Goal: Check status: Check status

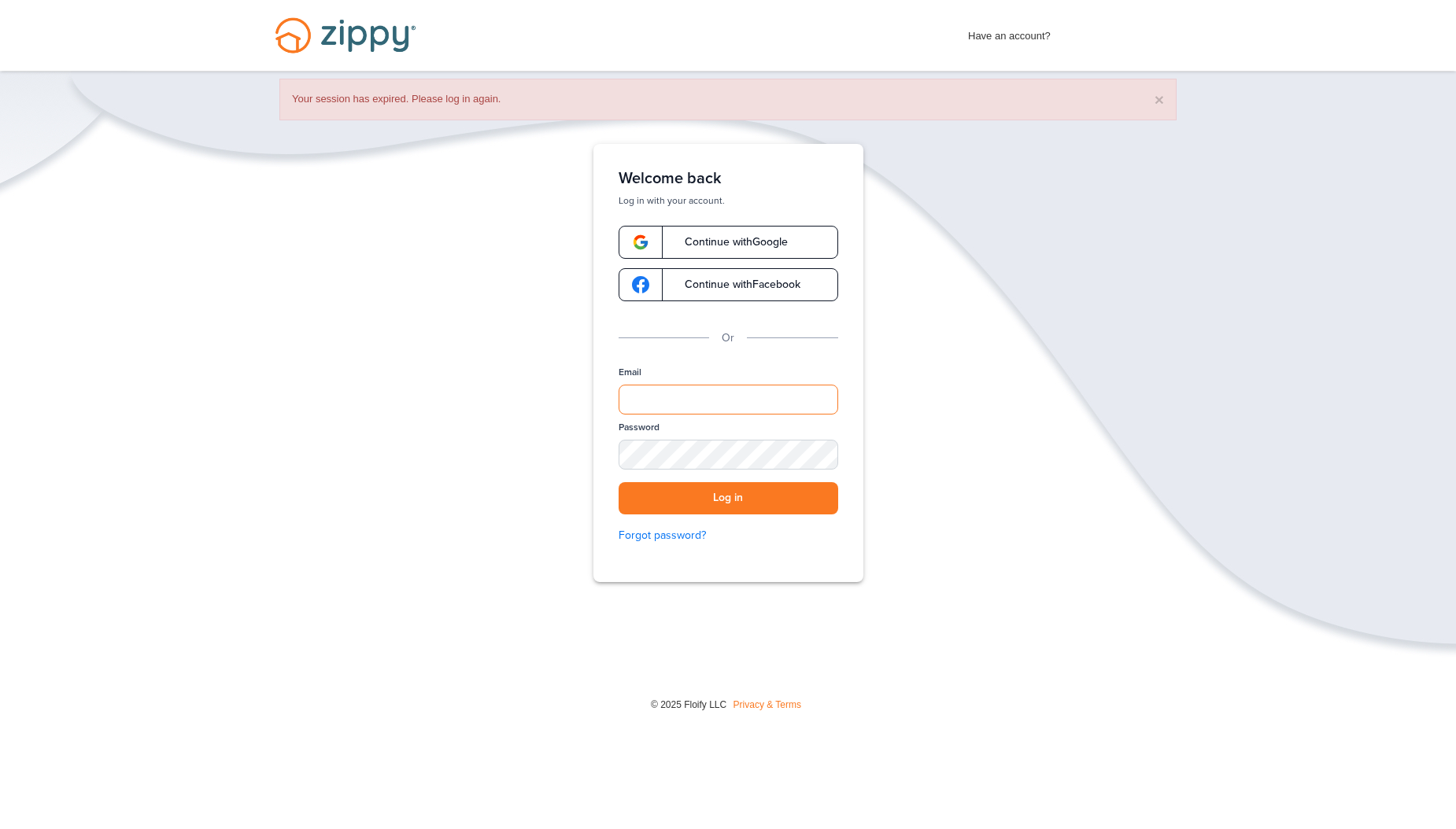
type input "**********"
click at [1166, 100] on div "× Your session has expired. Please log in again." at bounding box center [728, 99] width 898 height 42
click at [1163, 96] on button "×" at bounding box center [1160, 99] width 10 height 17
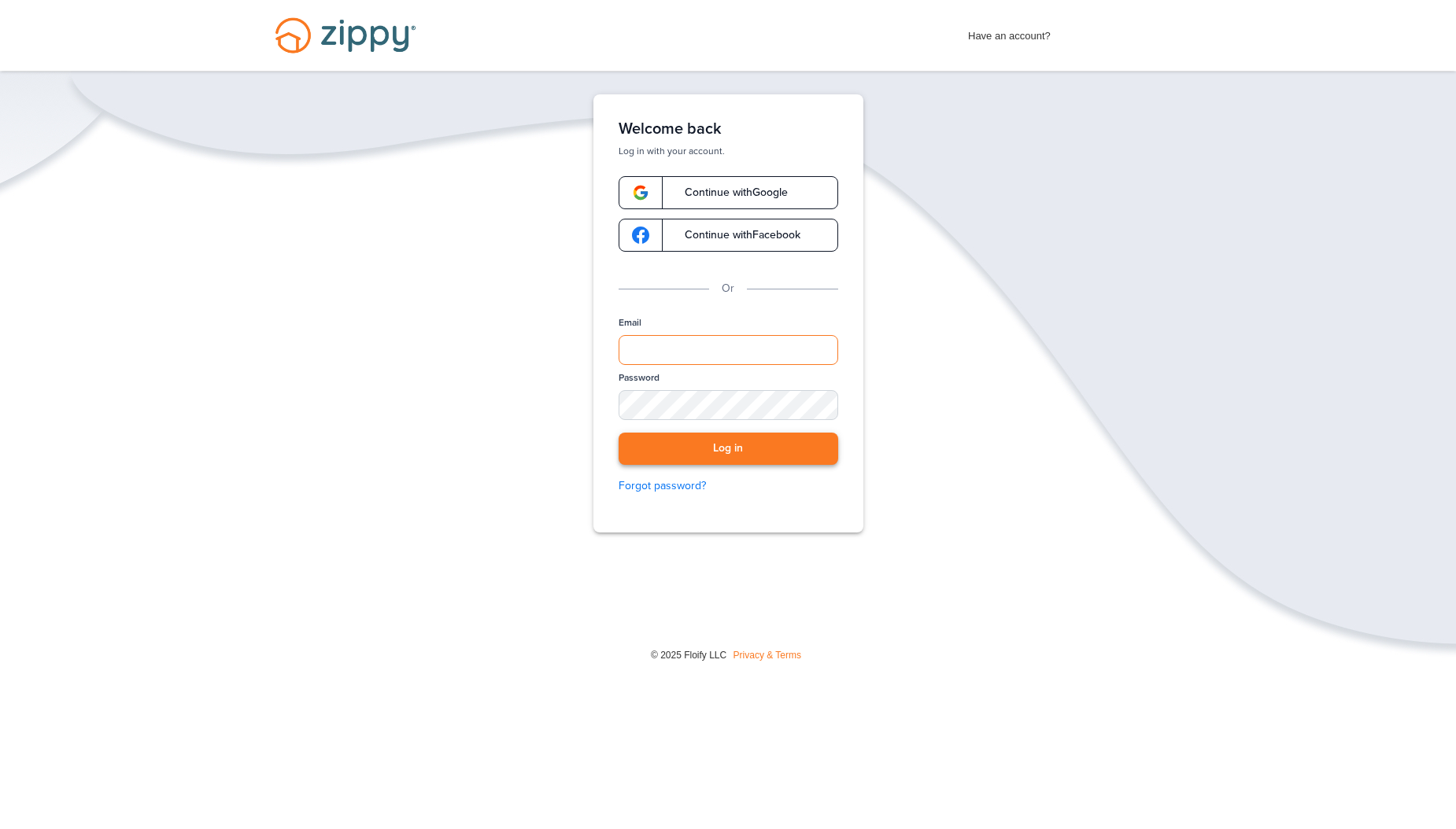
type input "**********"
click at [718, 447] on button "Log in" at bounding box center [728, 449] width 219 height 32
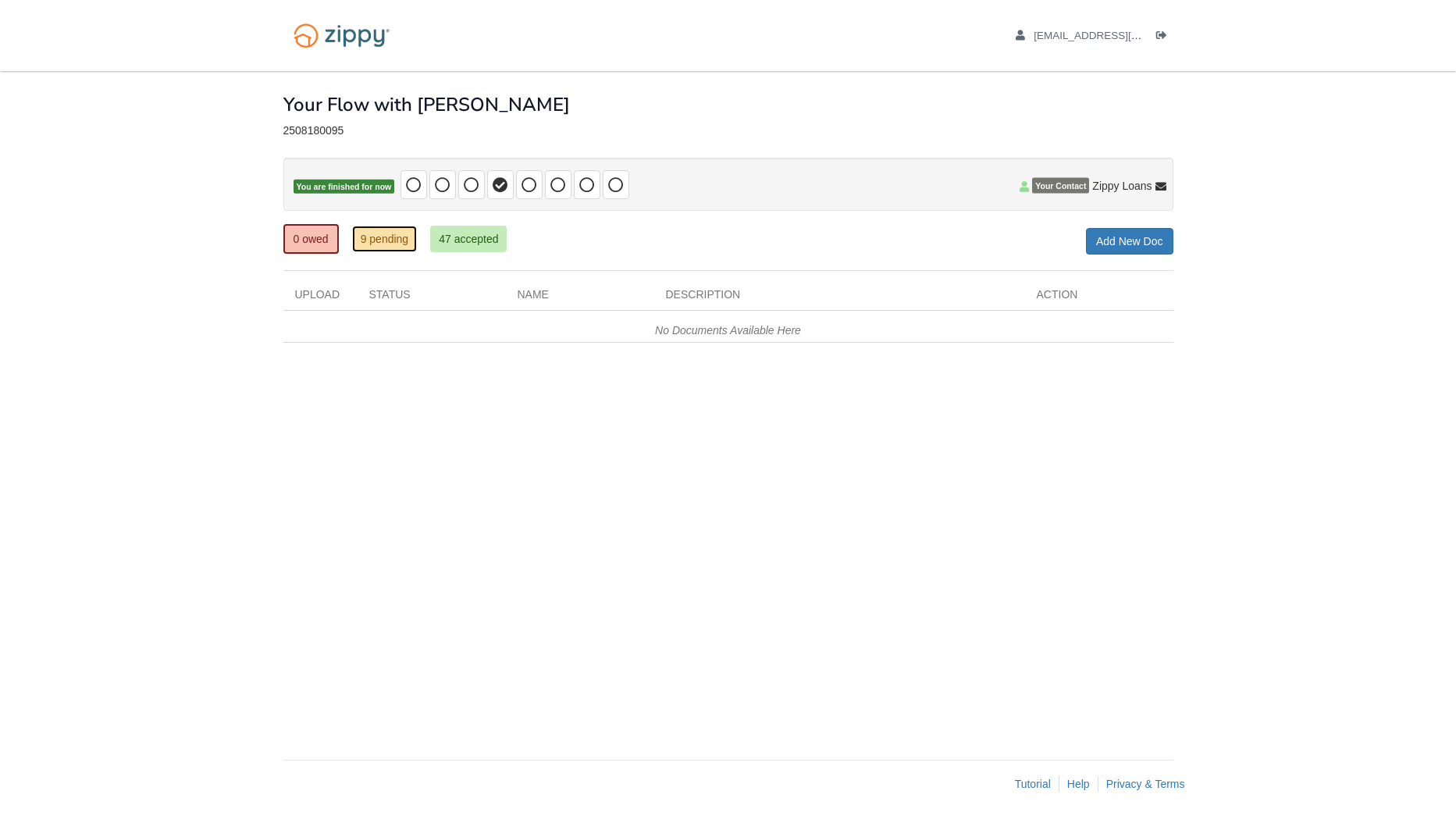
click at [371, 245] on link "9 pending" at bounding box center [384, 239] width 66 height 27
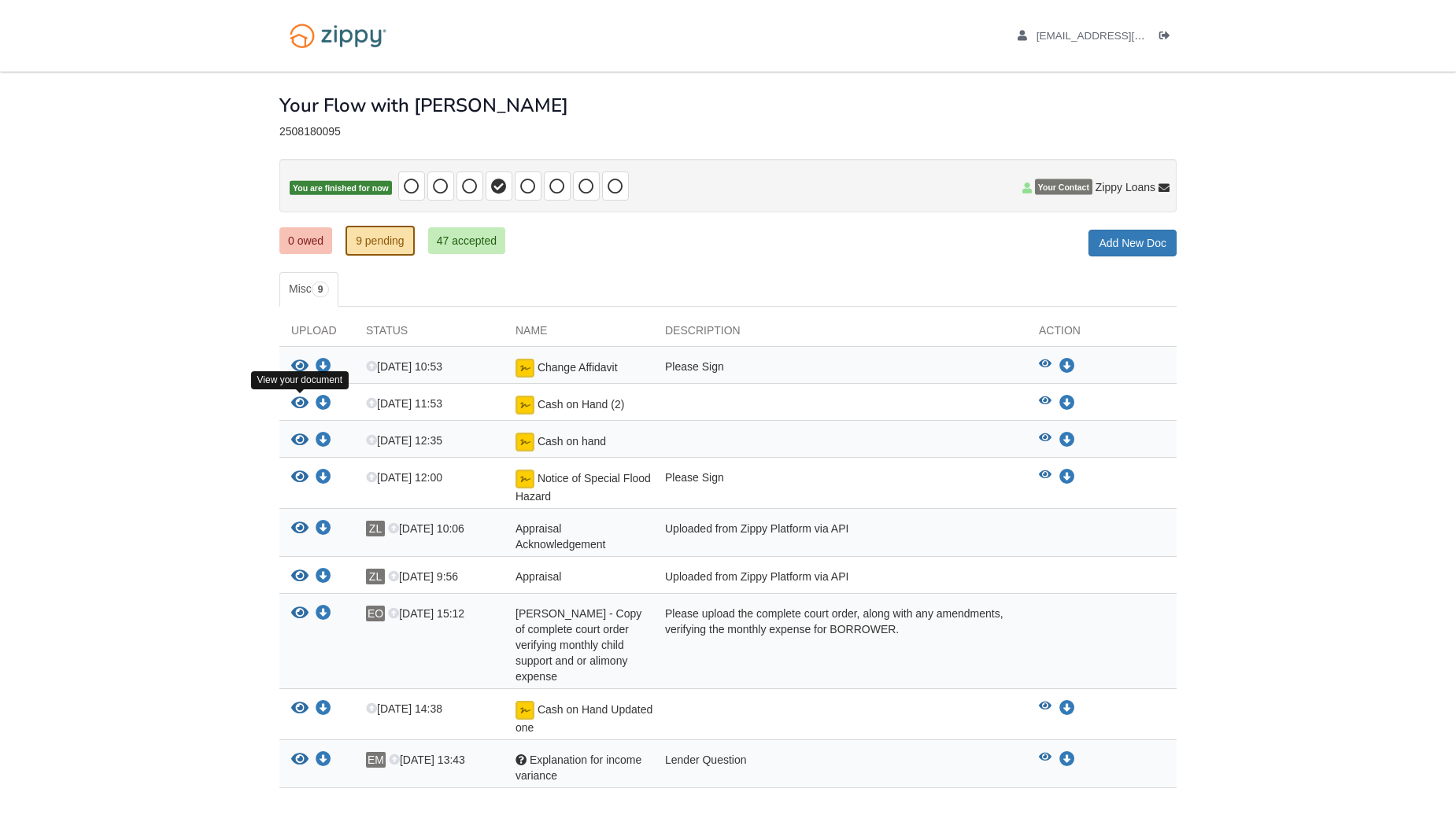
click at [298, 408] on icon "View Cash on Hand (2)" at bounding box center [299, 404] width 17 height 16
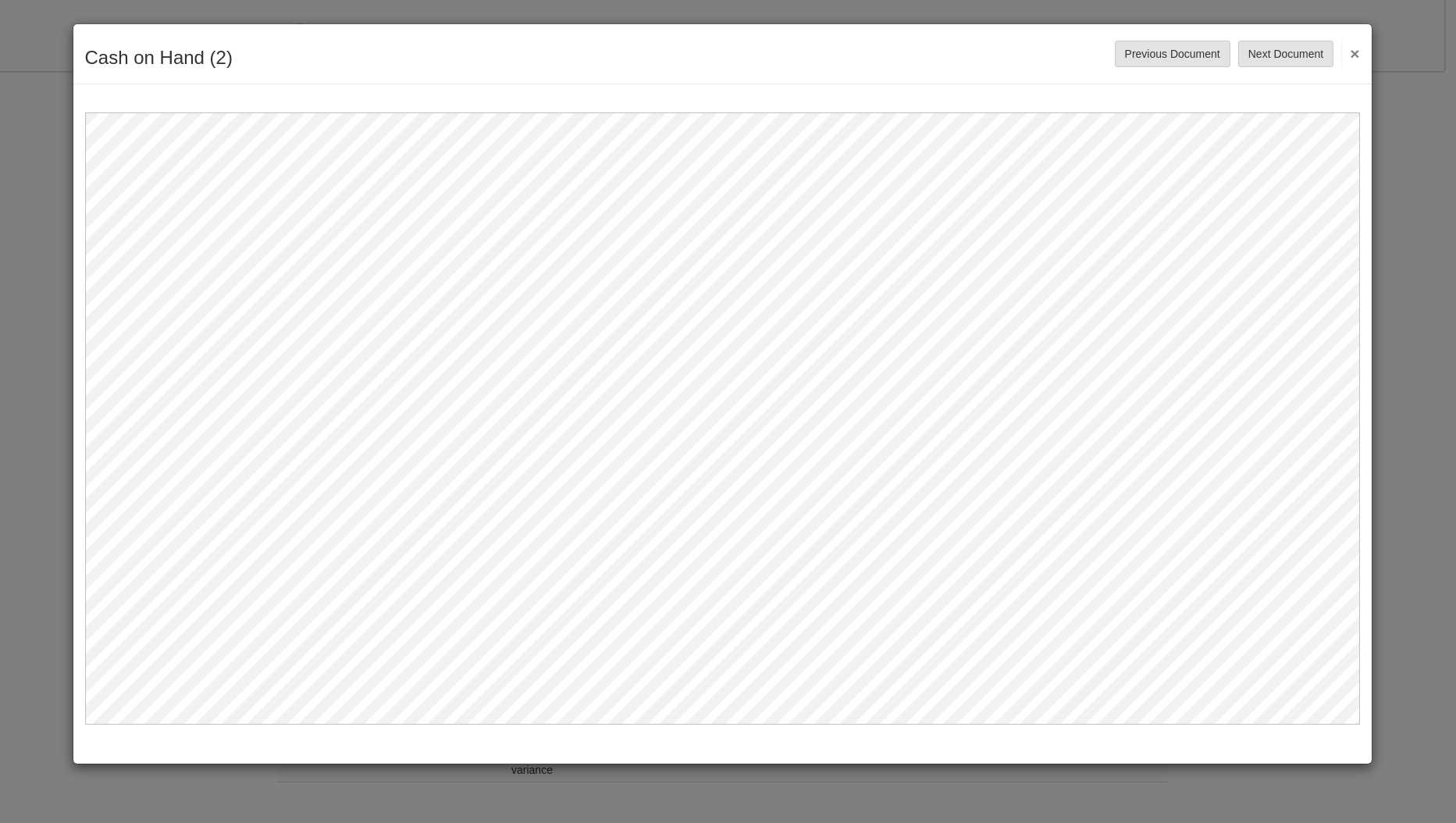
click at [1360, 52] on div "Cash on Hand (2) Save Cancel Previous Document Next Document ×" at bounding box center [723, 54] width 1298 height 60
click at [1356, 51] on button "×" at bounding box center [1351, 53] width 18 height 29
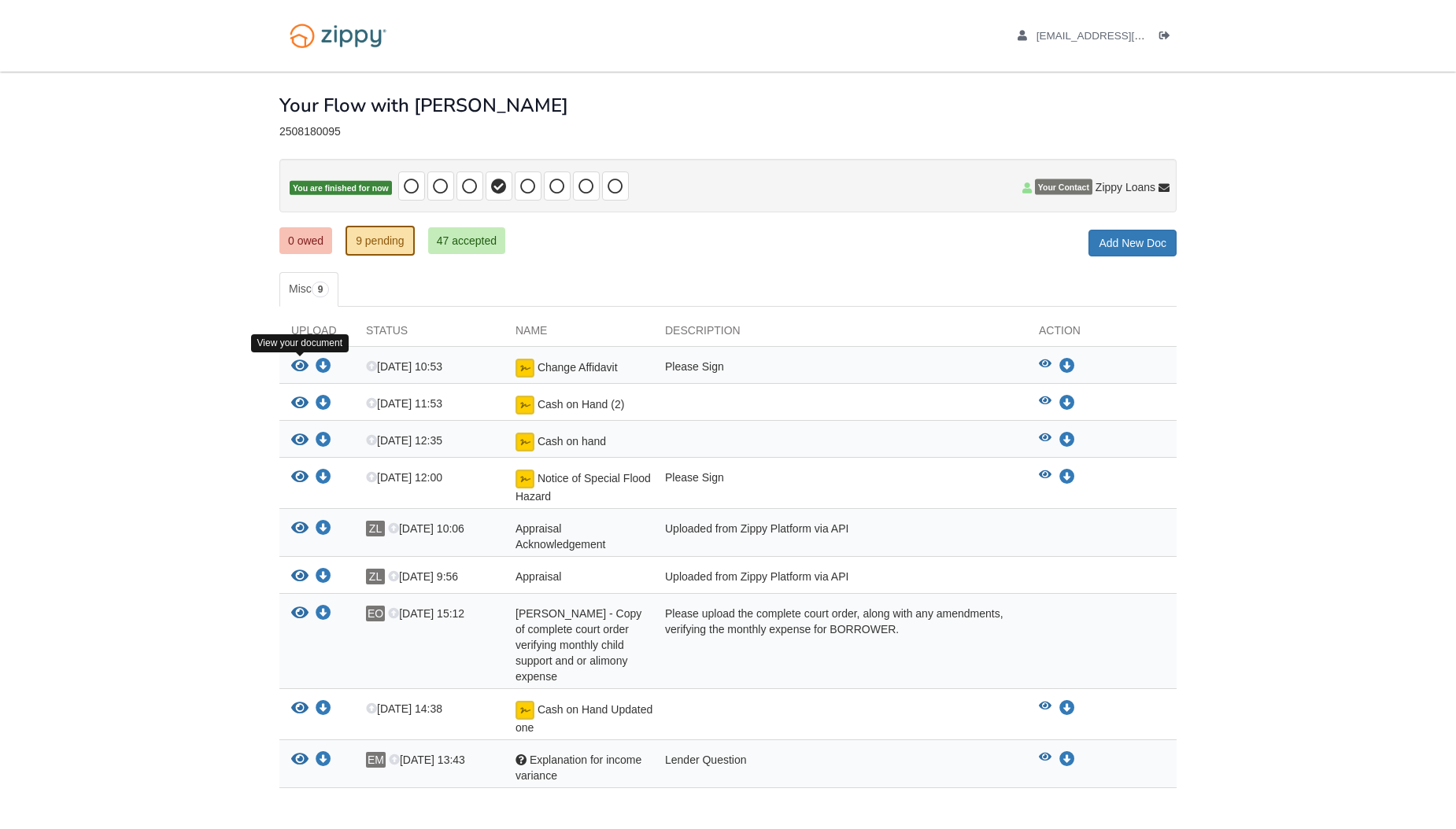
click at [299, 368] on icon "View Change Affidavit" at bounding box center [299, 366] width 17 height 16
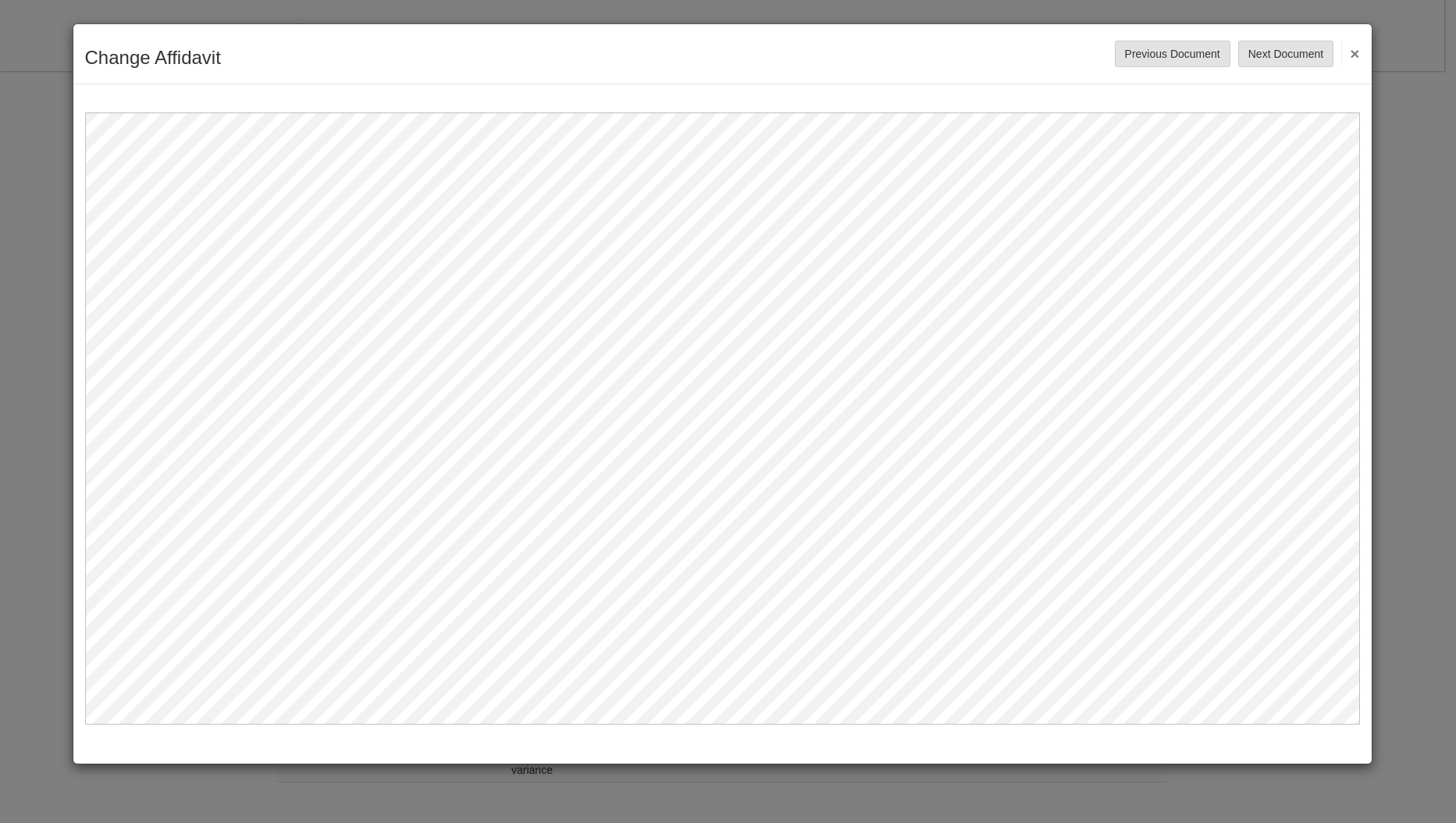
click at [1351, 52] on button "×" at bounding box center [1351, 53] width 18 height 29
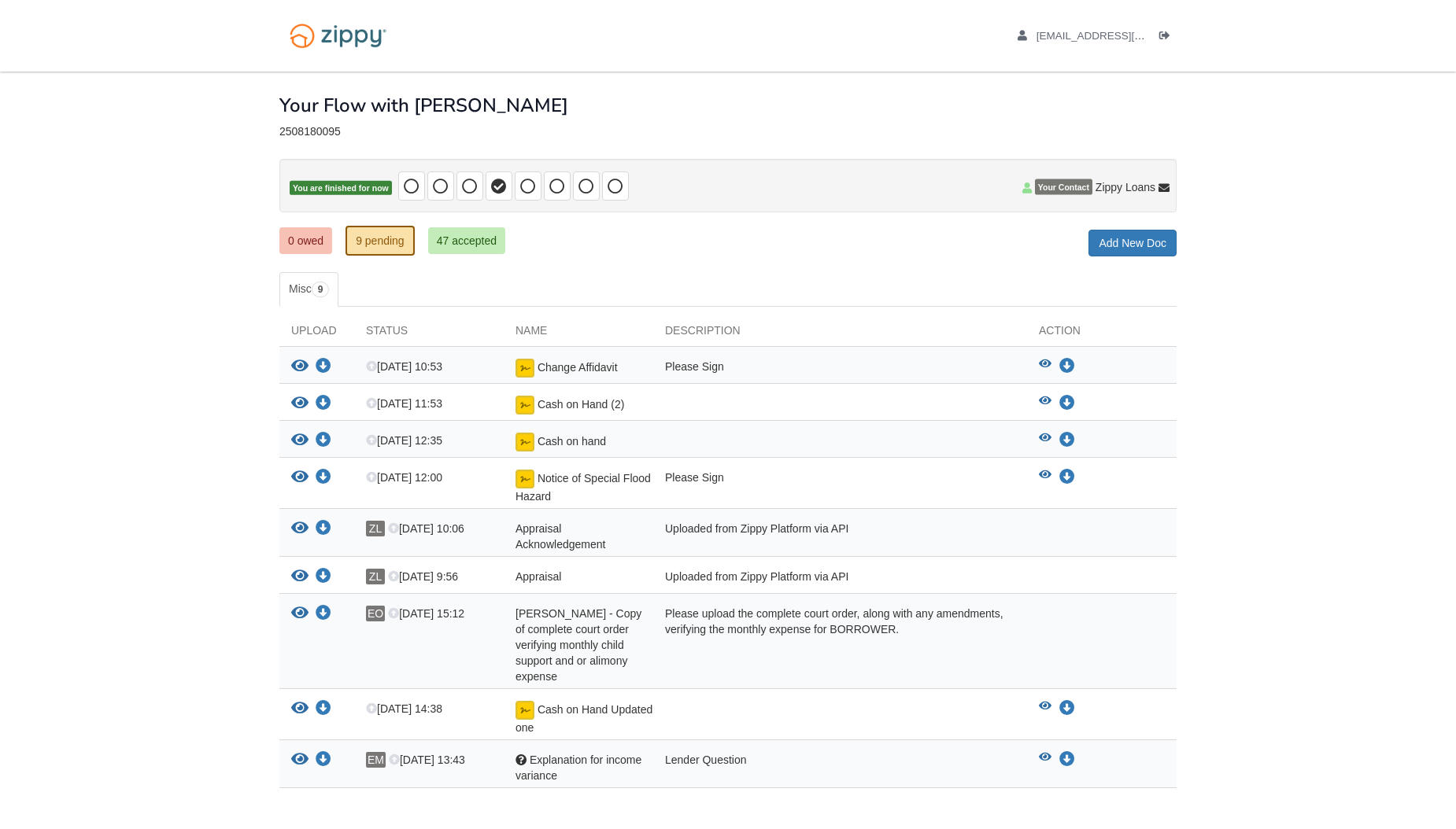
click at [291, 358] on button "View your document" at bounding box center [299, 366] width 17 height 17
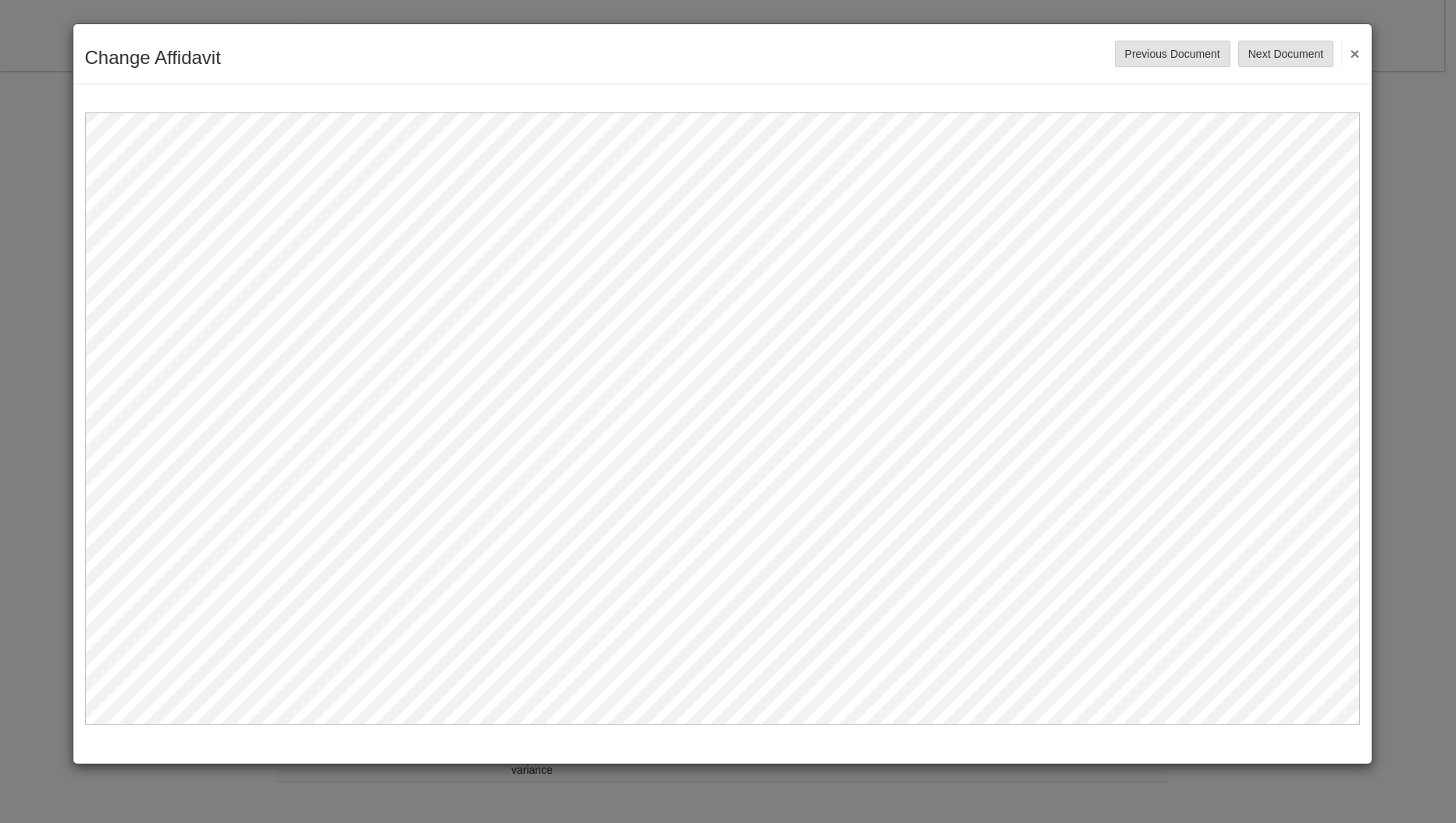
click at [1353, 61] on button "×" at bounding box center [1351, 53] width 18 height 29
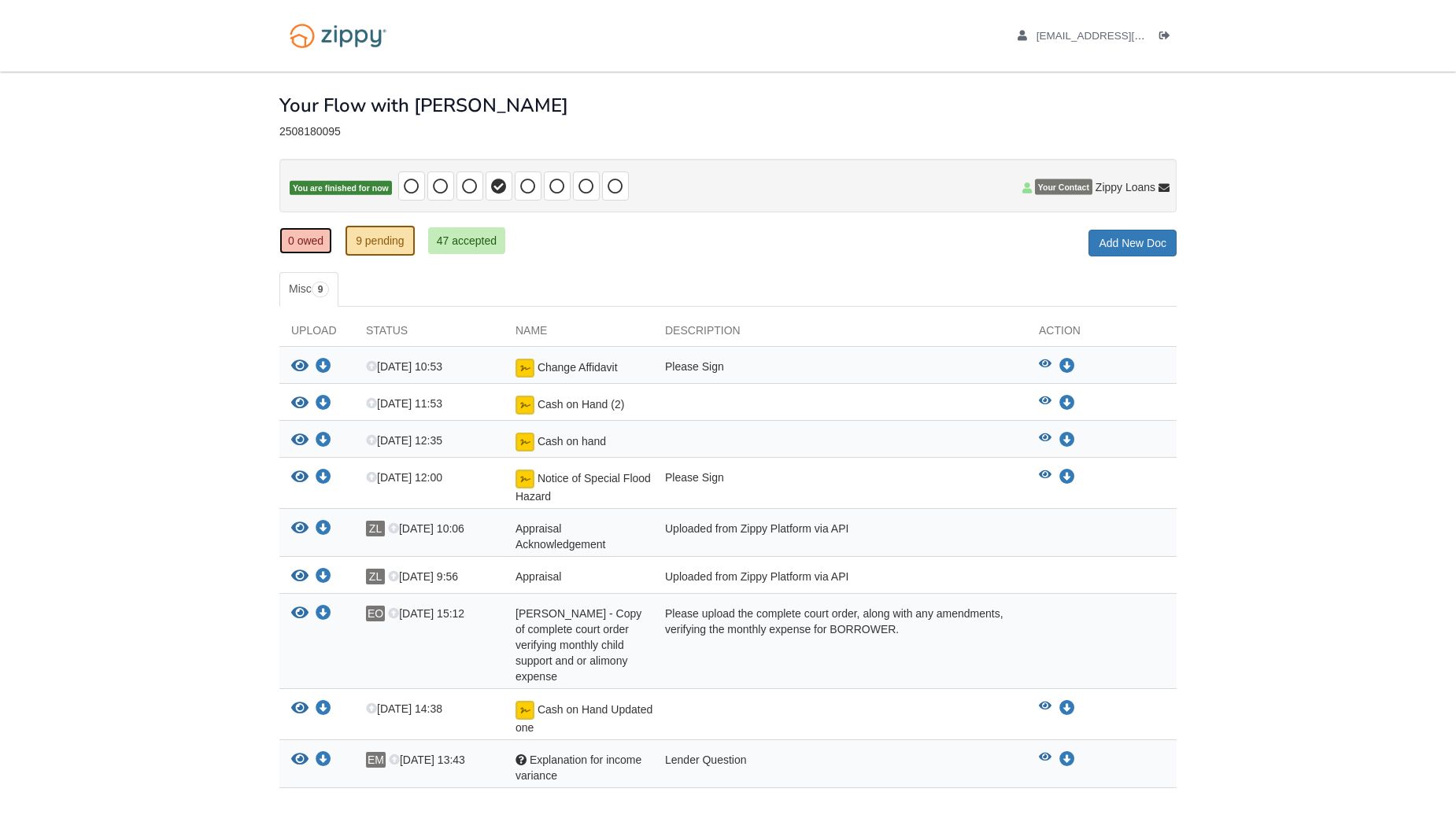
click at [305, 239] on link "0 owed" at bounding box center [305, 240] width 53 height 27
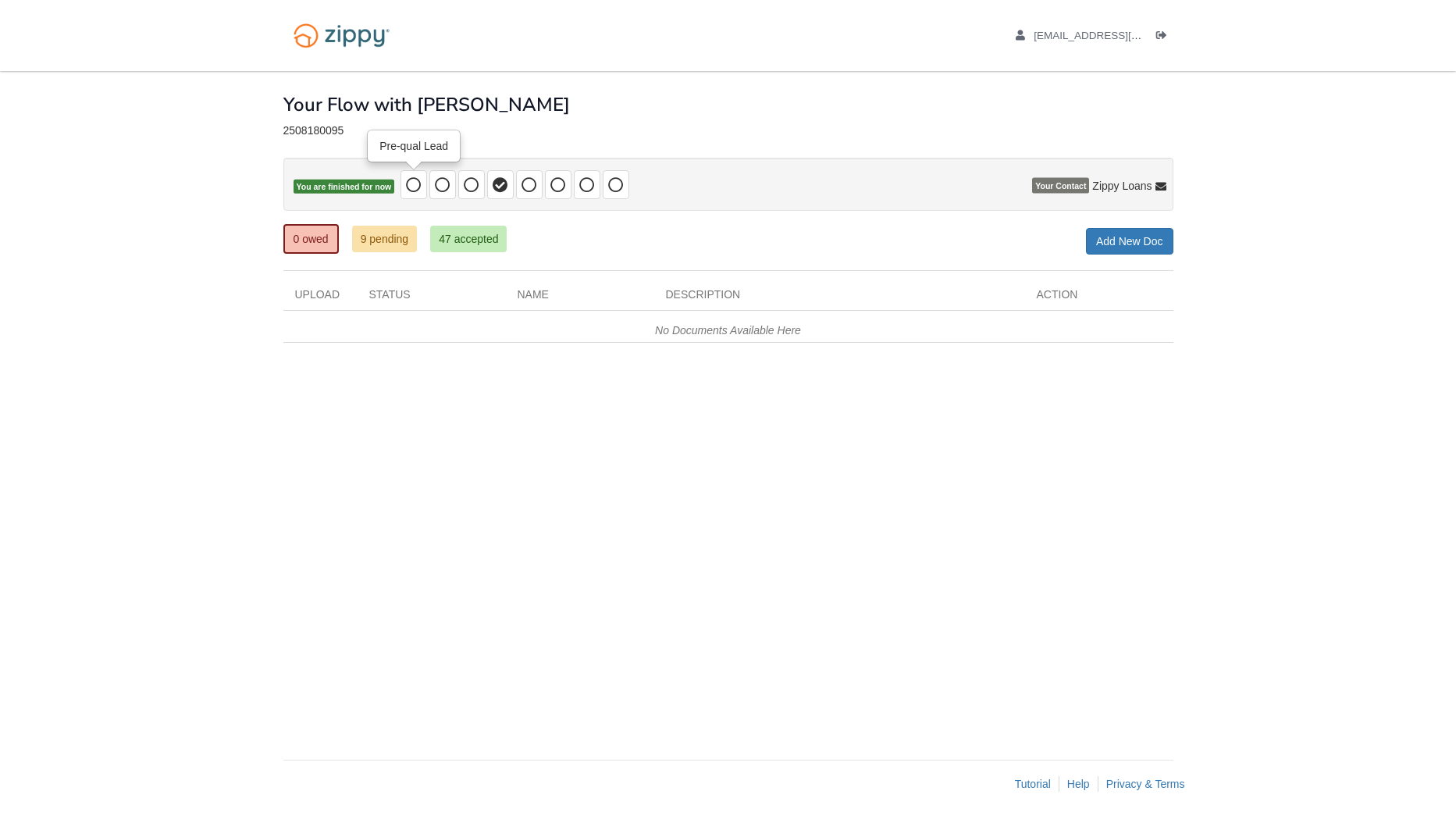
click at [419, 188] on icon at bounding box center [414, 185] width 16 height 16
